Goal: Information Seeking & Learning: Learn about a topic

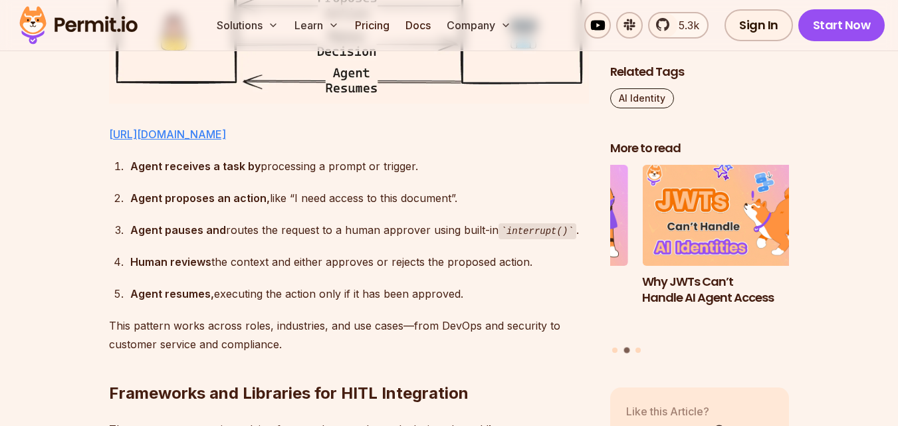
scroll to position [2388, 0]
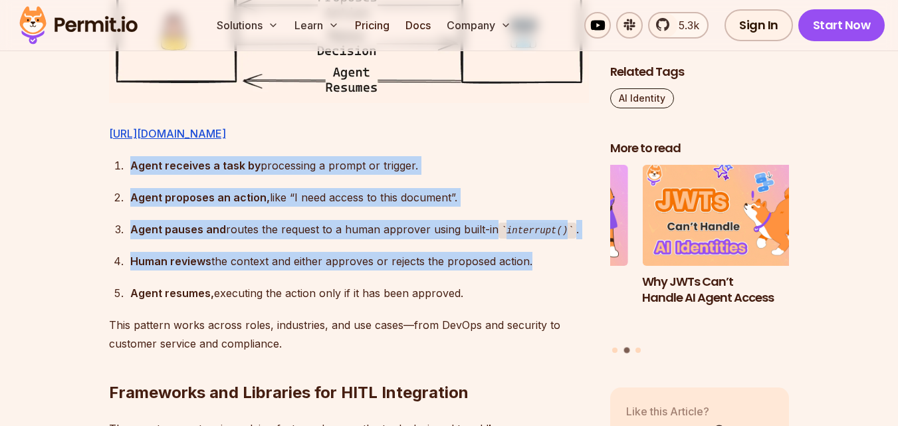
drag, startPoint x: 80, startPoint y: 181, endPoint x: 156, endPoint y: 319, distance: 157.1
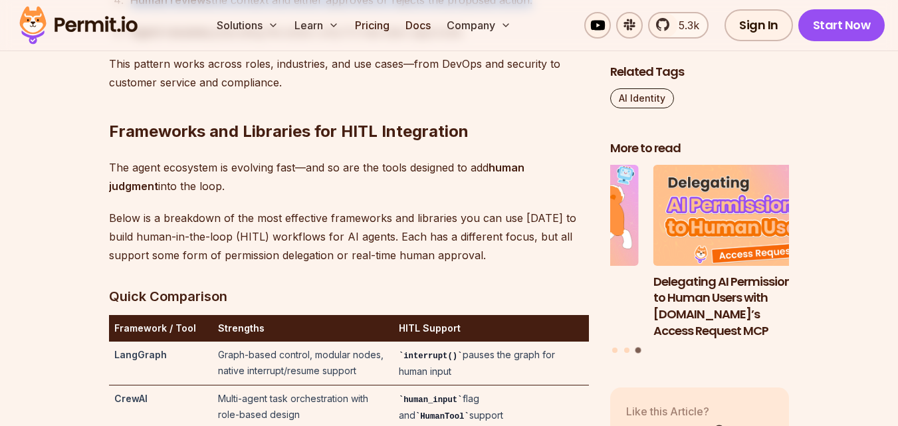
scroll to position [2650, 0]
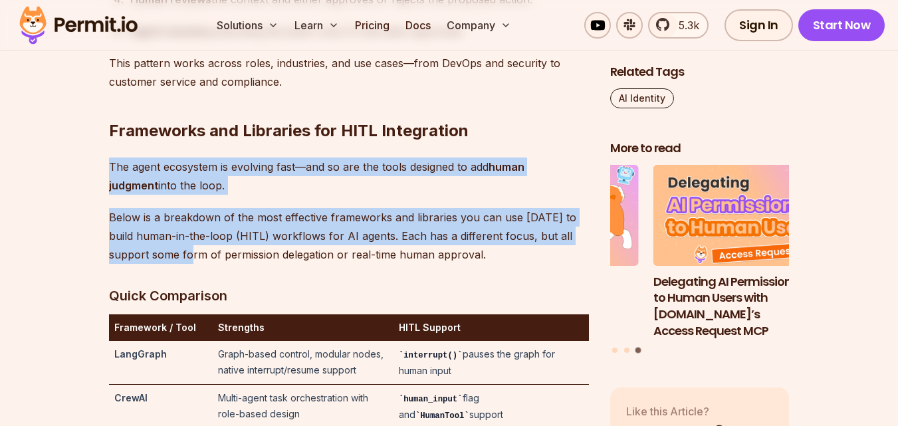
drag, startPoint x: 72, startPoint y: 188, endPoint x: 152, endPoint y: 291, distance: 130.9
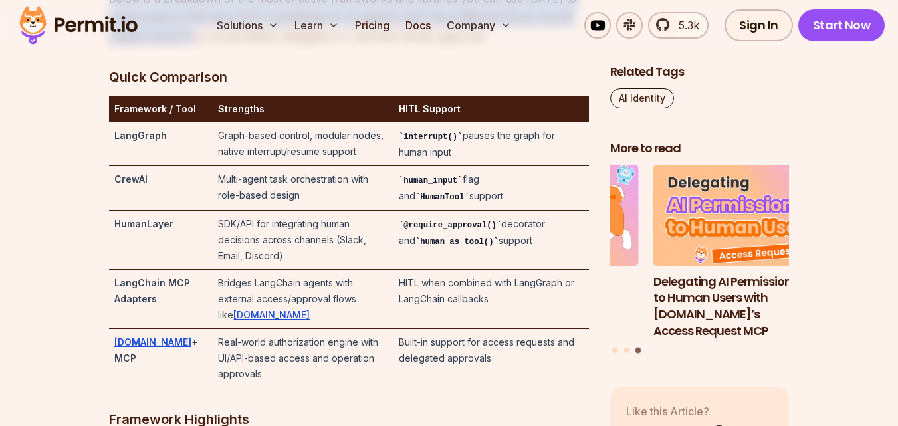
scroll to position [2964, 0]
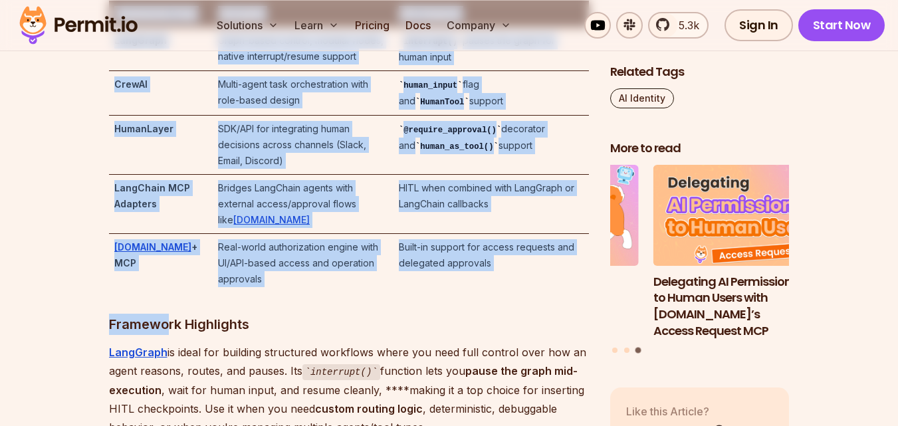
drag, startPoint x: 104, startPoint y: 82, endPoint x: 170, endPoint y: 293, distance: 220.6
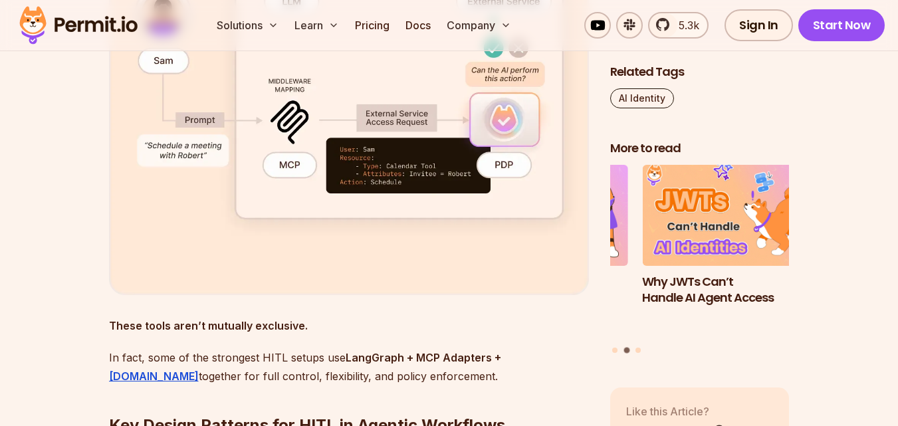
scroll to position [4077, 0]
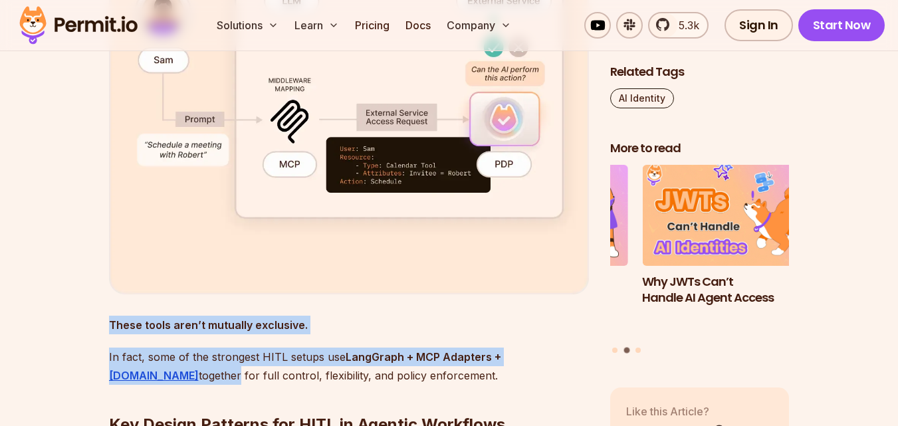
drag, startPoint x: 106, startPoint y: 315, endPoint x: 146, endPoint y: 366, distance: 64.9
click at [146, 366] on section "Table of Contents AI agents are no longer just passive observers in our applica…" at bounding box center [449, 288] width 898 height 7092
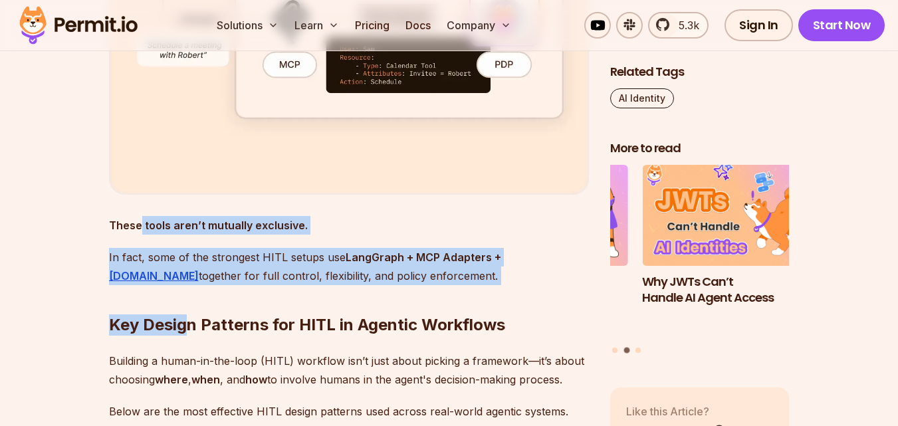
drag, startPoint x: 184, startPoint y: 276, endPoint x: 138, endPoint y: 220, distance: 72.3
click at [138, 220] on div "AI agents are no longer just passive observers in our applications—they’re acti…" at bounding box center [349, 85] width 480 height 6749
click at [156, 305] on h2 "Key Design Patterns for HITL in Agentic Workflows" at bounding box center [349, 298] width 480 height 74
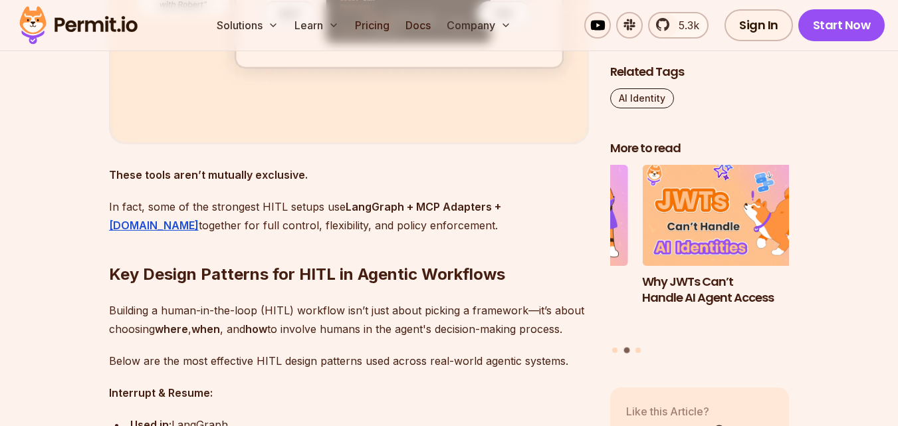
scroll to position [4228, 0]
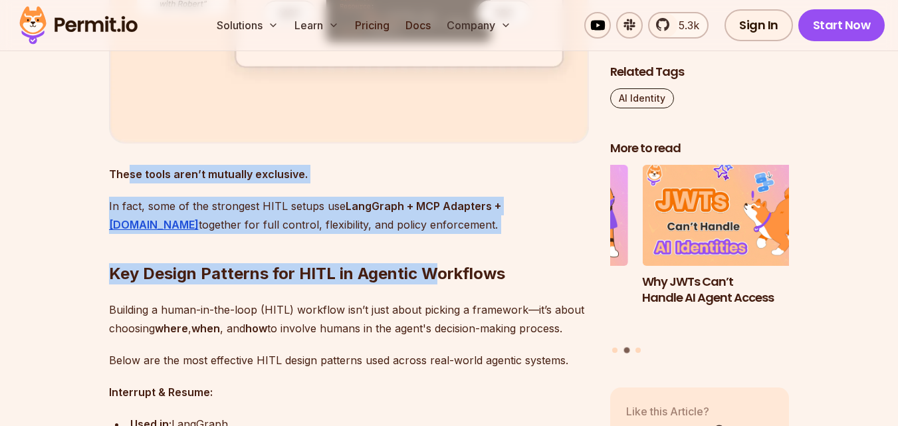
drag, startPoint x: 438, startPoint y: 209, endPoint x: 129, endPoint y: 164, distance: 312.6
click at [129, 164] on div "AI agents are no longer just passive observers in our applications—they’re acti…" at bounding box center [349, 34] width 480 height 6749
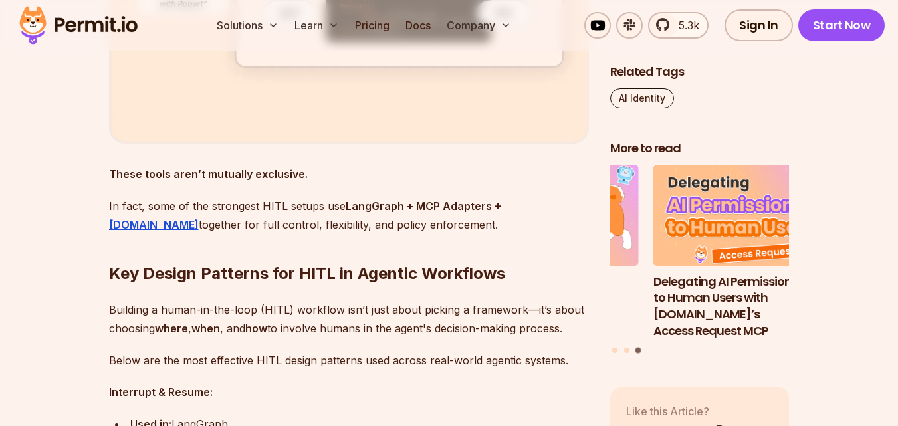
click at [56, 306] on section "Table of Contents AI agents are no longer just passive observers in our applica…" at bounding box center [449, 137] width 898 height 7092
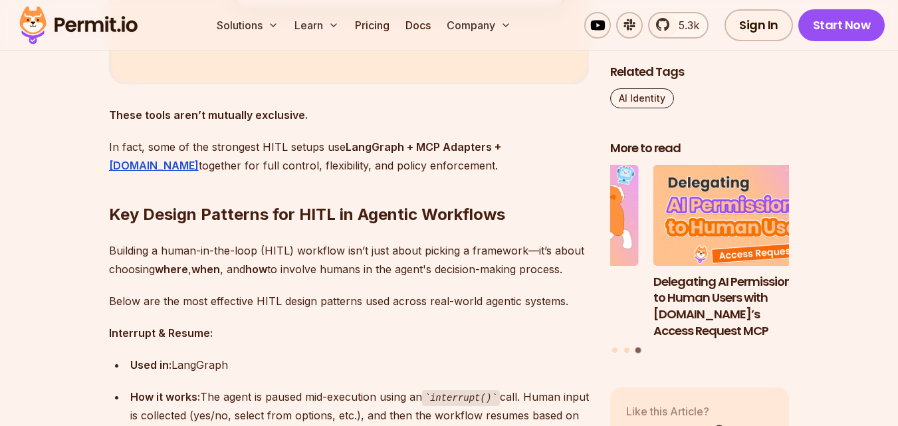
scroll to position [4288, 0]
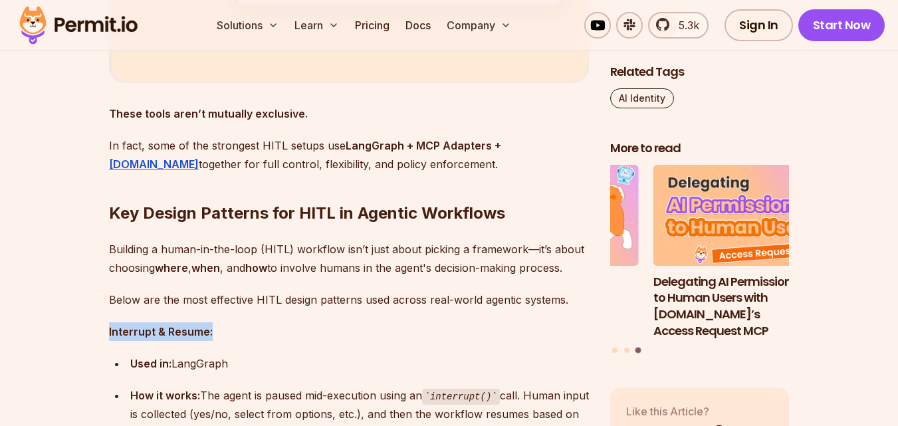
drag, startPoint x: 56, startPoint y: 306, endPoint x: 90, endPoint y: 352, distance: 57.6
click at [90, 352] on section "Table of Contents AI agents are no longer just passive observers in our applica…" at bounding box center [449, 76] width 898 height 7092
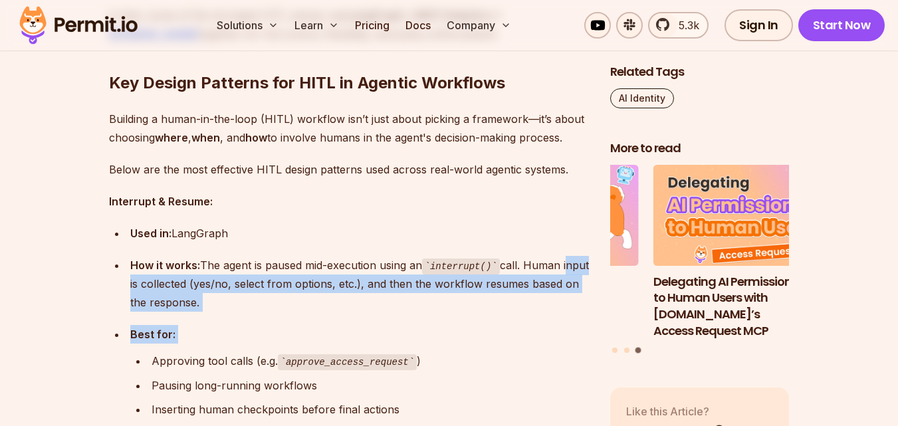
drag, startPoint x: 90, startPoint y: 352, endPoint x: 74, endPoint y: 265, distance: 89.1
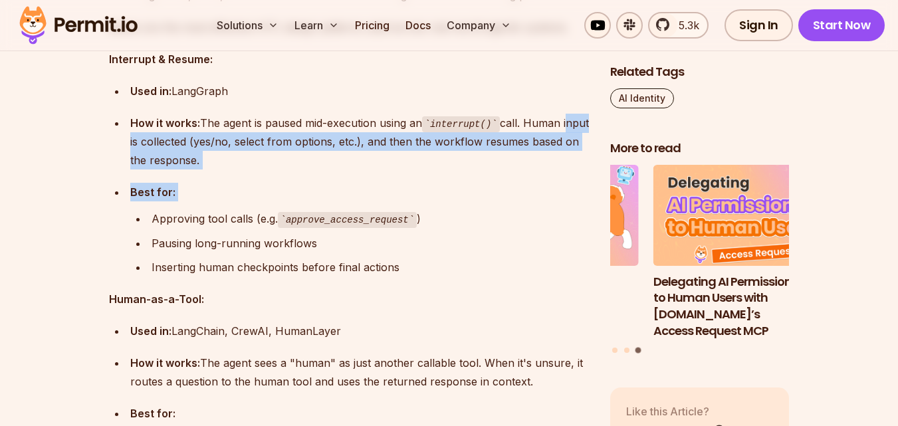
scroll to position [4577, 0]
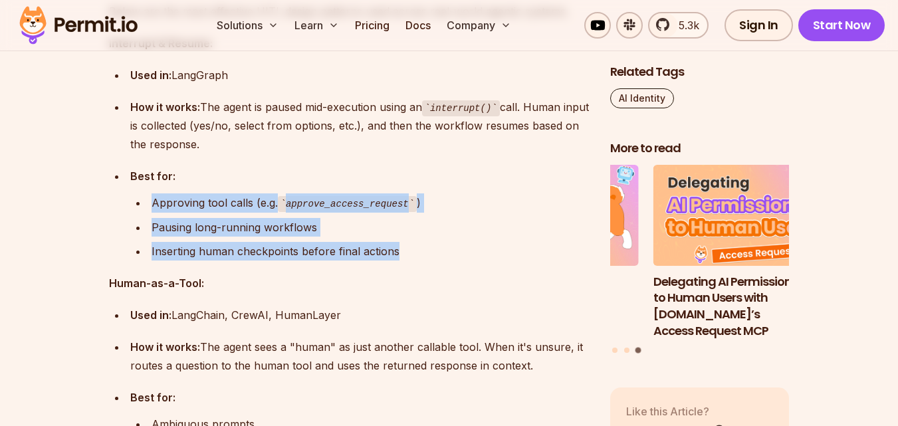
drag, startPoint x: 74, startPoint y: 265, endPoint x: 41, endPoint y: 178, distance: 92.6
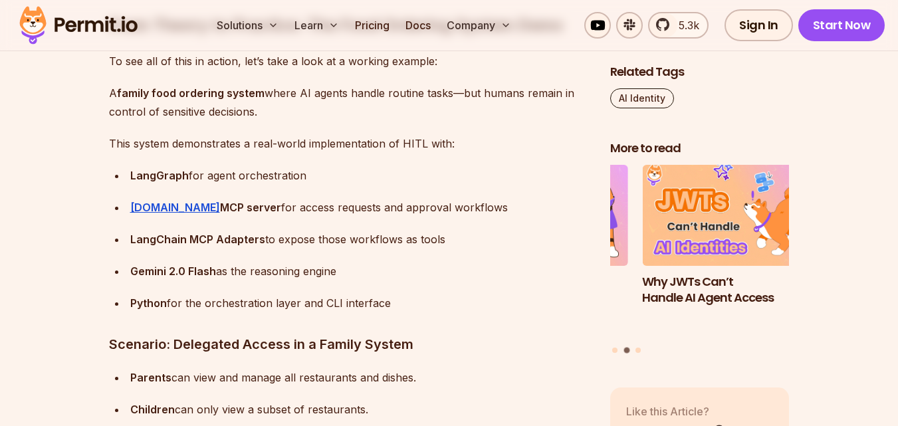
scroll to position [5766, 0]
